Goal: Navigation & Orientation: Understand site structure

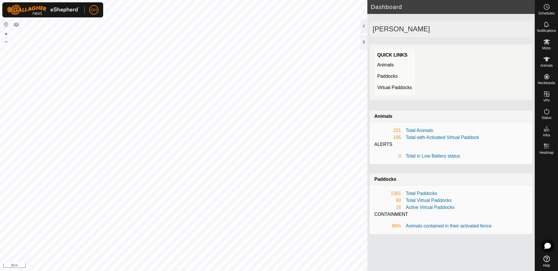
click at [363, 46] on div at bounding box center [363, 42] width 7 height 14
click at [8, 32] on button "+" at bounding box center [6, 34] width 7 height 7
click at [6, 32] on button "+" at bounding box center [6, 34] width 7 height 7
click at [8, 42] on button "–" at bounding box center [6, 41] width 7 height 7
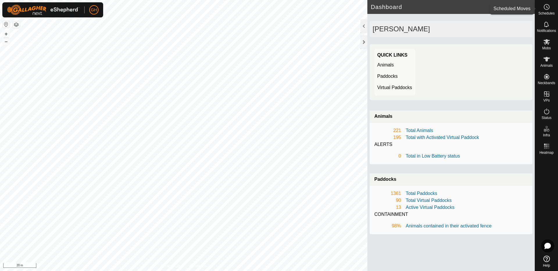
click at [545, 10] on icon at bounding box center [546, 6] width 7 height 7
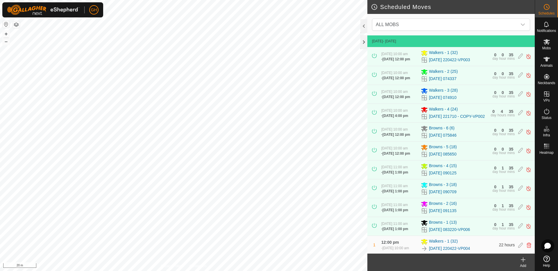
click at [512, 57] on div "35" at bounding box center [511, 55] width 5 height 4
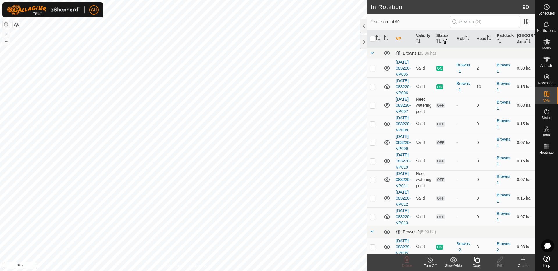
checkbox input "true"
checkbox input "false"
click at [381, 38] on th at bounding box center [374, 38] width 14 height 17
click at [379, 38] on icon "Activate to sort" at bounding box center [378, 37] width 5 height 5
click at [379, 38] on icon "Activate to sort" at bounding box center [378, 37] width 4 height 5
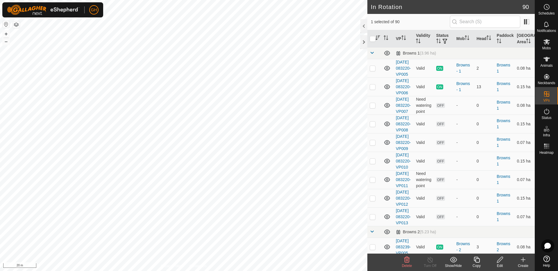
click at [377, 36] on icon "Activate to sort" at bounding box center [378, 37] width 5 height 5
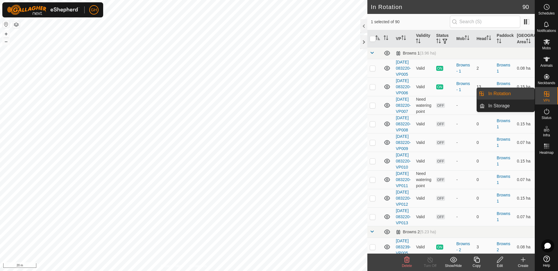
click at [502, 91] on span "In Rotation" at bounding box center [499, 93] width 22 height 7
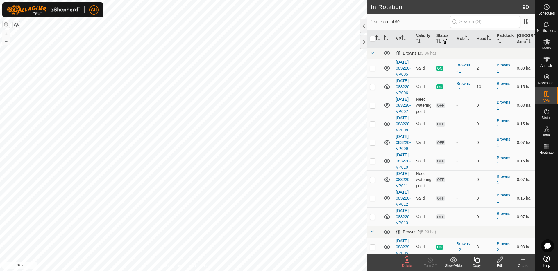
click at [379, 37] on icon "Activate to sort" at bounding box center [378, 37] width 5 height 5
click at [5, 43] on button "–" at bounding box center [6, 41] width 7 height 7
click at [7, 32] on button "+" at bounding box center [6, 34] width 7 height 7
click at [549, 154] on span "Heatmap" at bounding box center [546, 152] width 14 height 3
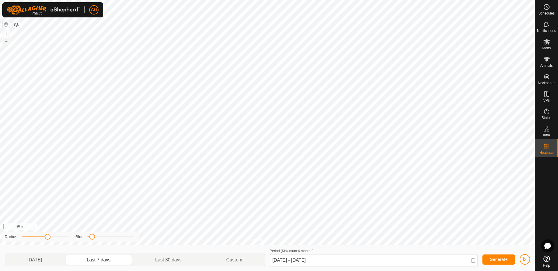
click at [4, 43] on button "–" at bounding box center [6, 41] width 7 height 7
click at [547, 42] on icon at bounding box center [547, 42] width 6 height 6
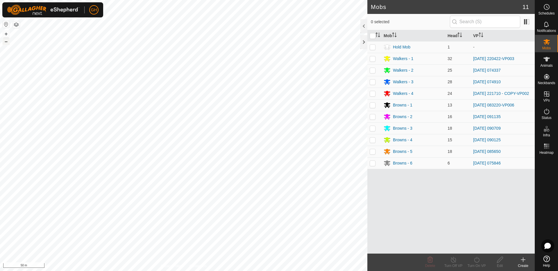
click at [6, 41] on button "–" at bounding box center [6, 41] width 7 height 7
click at [7, 44] on button "–" at bounding box center [6, 41] width 7 height 7
click at [8, 33] on button "+" at bounding box center [6, 34] width 7 height 7
click at [255, 0] on html "GH Schedules Notifications Mobs Animals Neckbands VPs Status Infra Heatmap Help…" at bounding box center [279, 135] width 558 height 271
click at [5, 43] on button "–" at bounding box center [6, 41] width 7 height 7
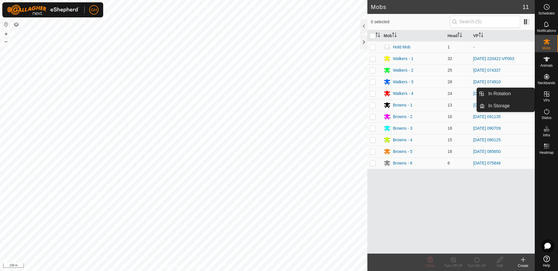
click at [545, 99] on span "VPs" at bounding box center [546, 100] width 6 height 3
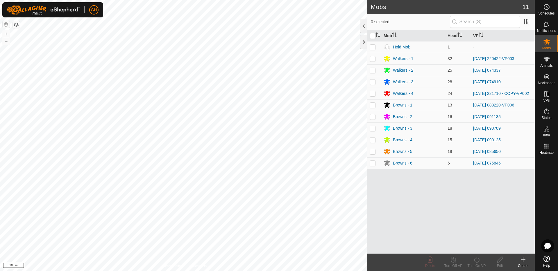
click at [525, 261] on icon at bounding box center [523, 260] width 7 height 7
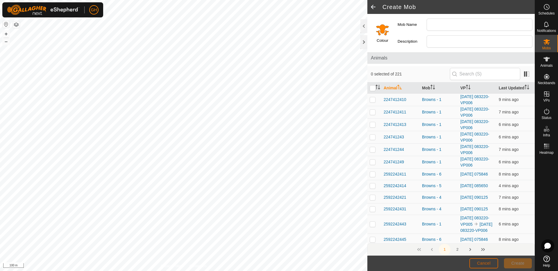
click at [478, 265] on span "Cancel" at bounding box center [484, 263] width 14 height 5
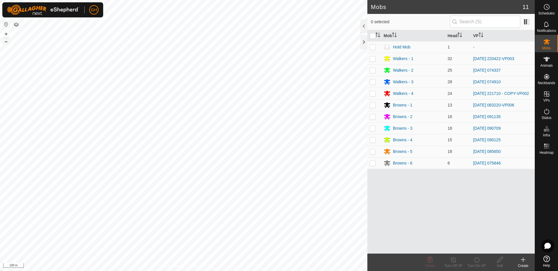
click at [6, 43] on button "–" at bounding box center [6, 41] width 7 height 7
click at [5, 44] on button "–" at bounding box center [6, 41] width 7 height 7
